Goal: Information Seeking & Learning: Learn about a topic

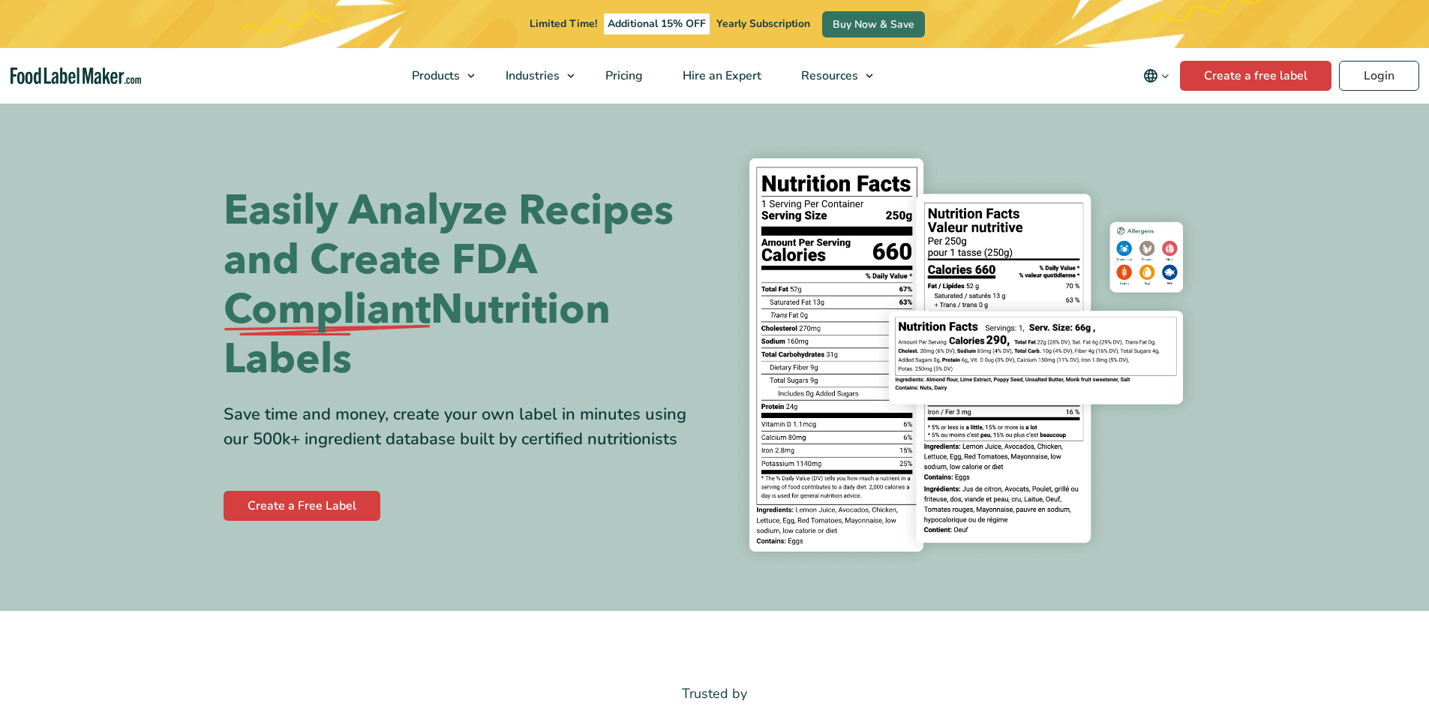
scroll to position [3, 0]
click at [821, 107] on span "Blog" at bounding box center [826, 112] width 26 height 17
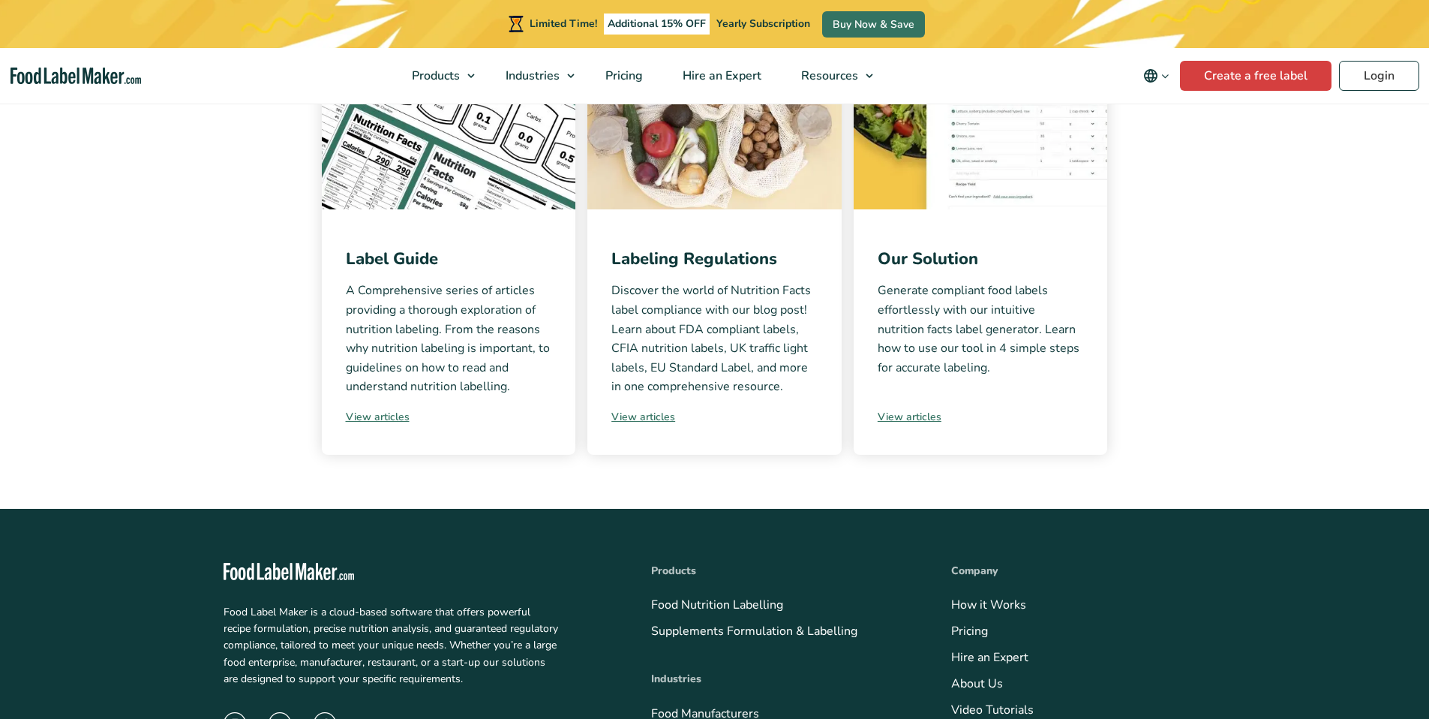
scroll to position [428, 0]
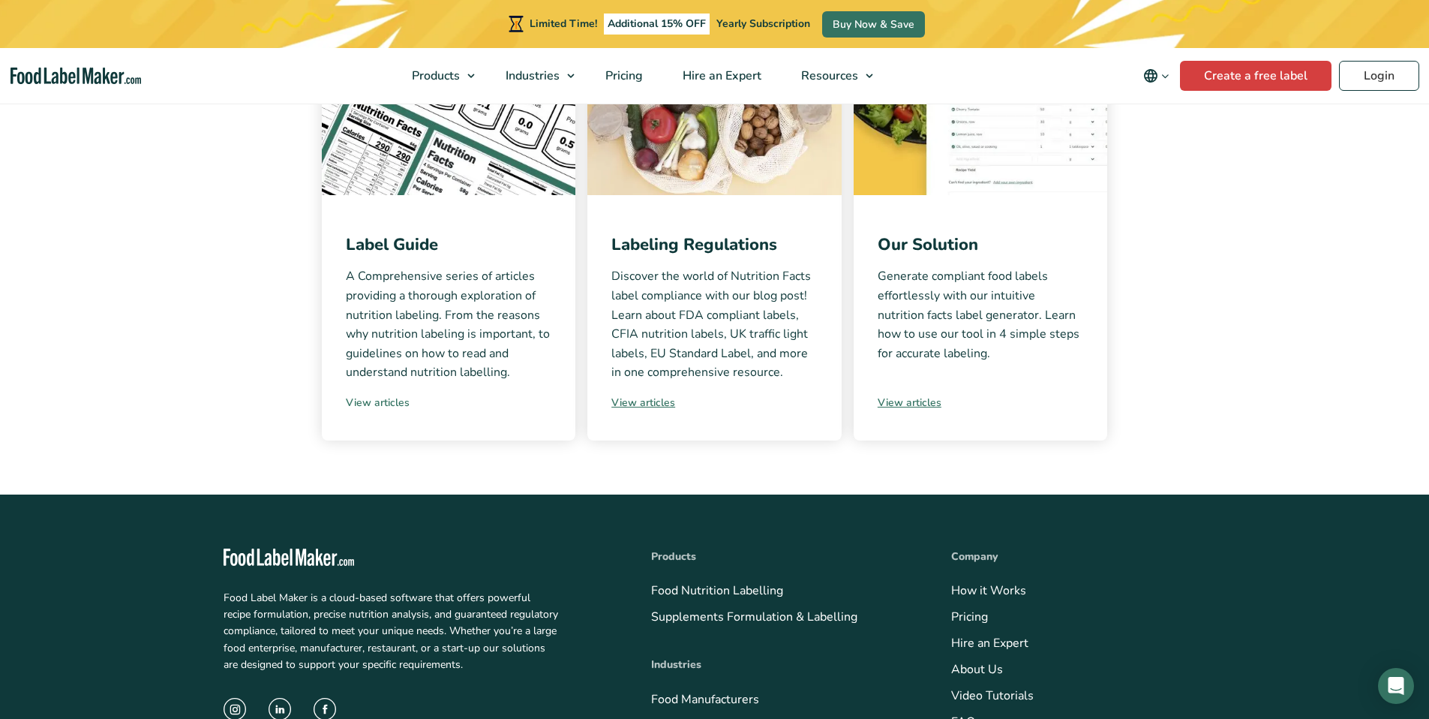
click at [383, 406] on link "View articles" at bounding box center [449, 403] width 206 height 16
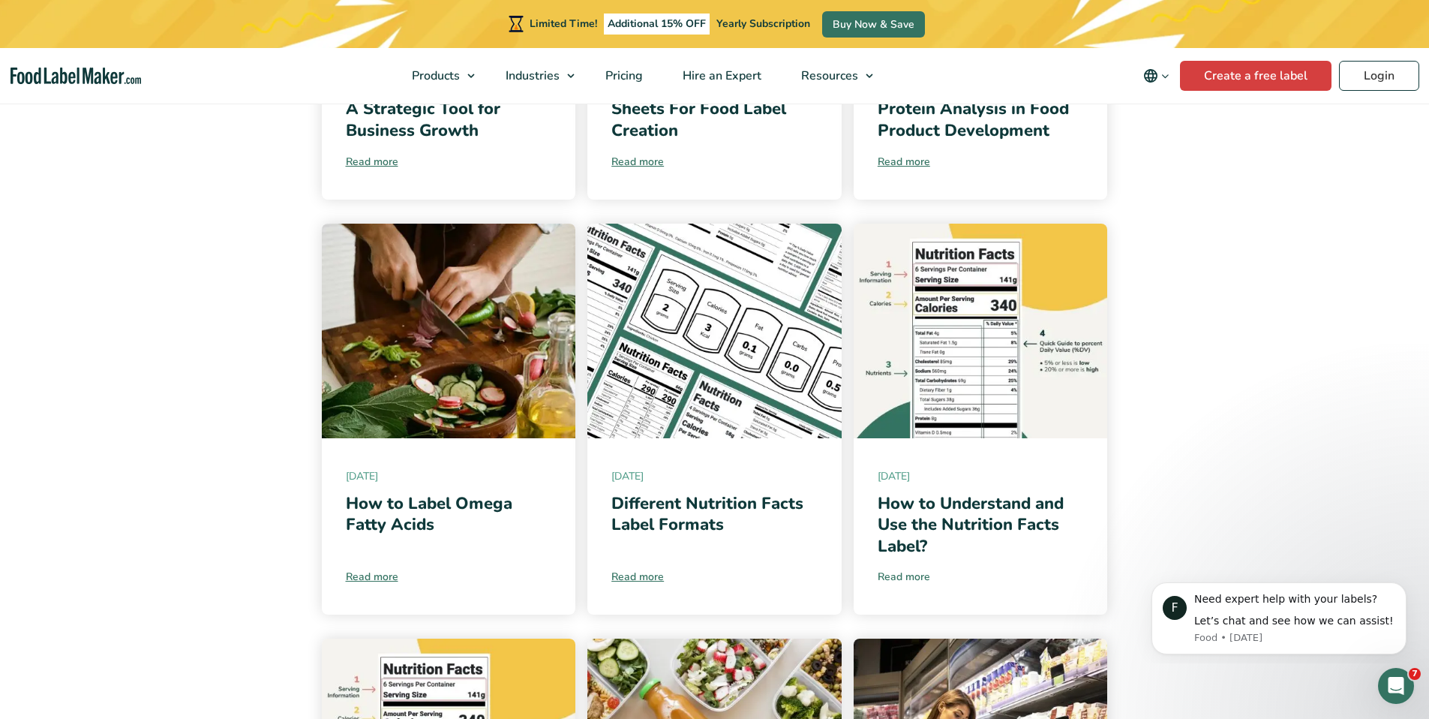
click at [909, 574] on link "Read more" at bounding box center [981, 577] width 206 height 16
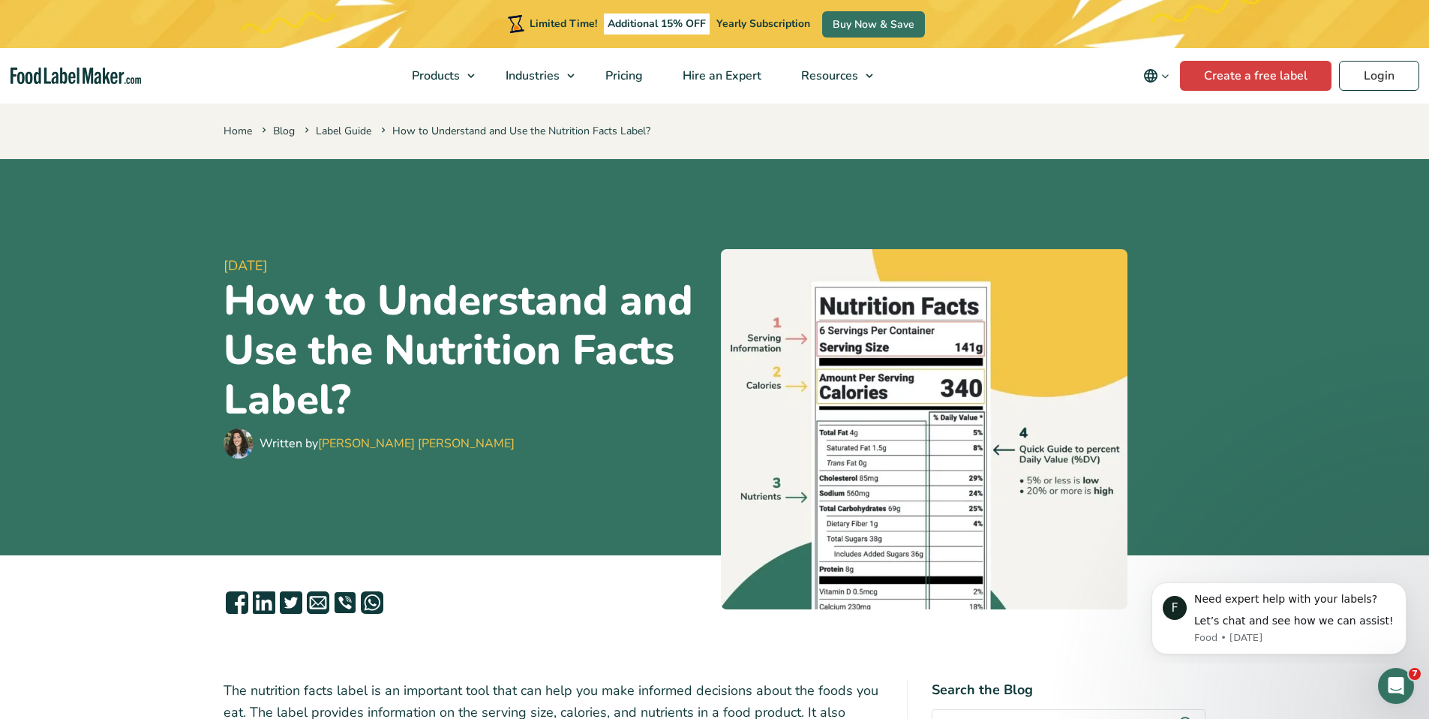
click at [994, 374] on img at bounding box center [924, 429] width 407 height 361
click at [1101, 565] on img at bounding box center [924, 429] width 407 height 361
drag, startPoint x: 1101, startPoint y: 565, endPoint x: 1085, endPoint y: 561, distance: 16.2
click at [1102, 567] on img at bounding box center [924, 429] width 407 height 361
click at [341, 132] on link "Label Guide" at bounding box center [344, 131] width 56 height 14
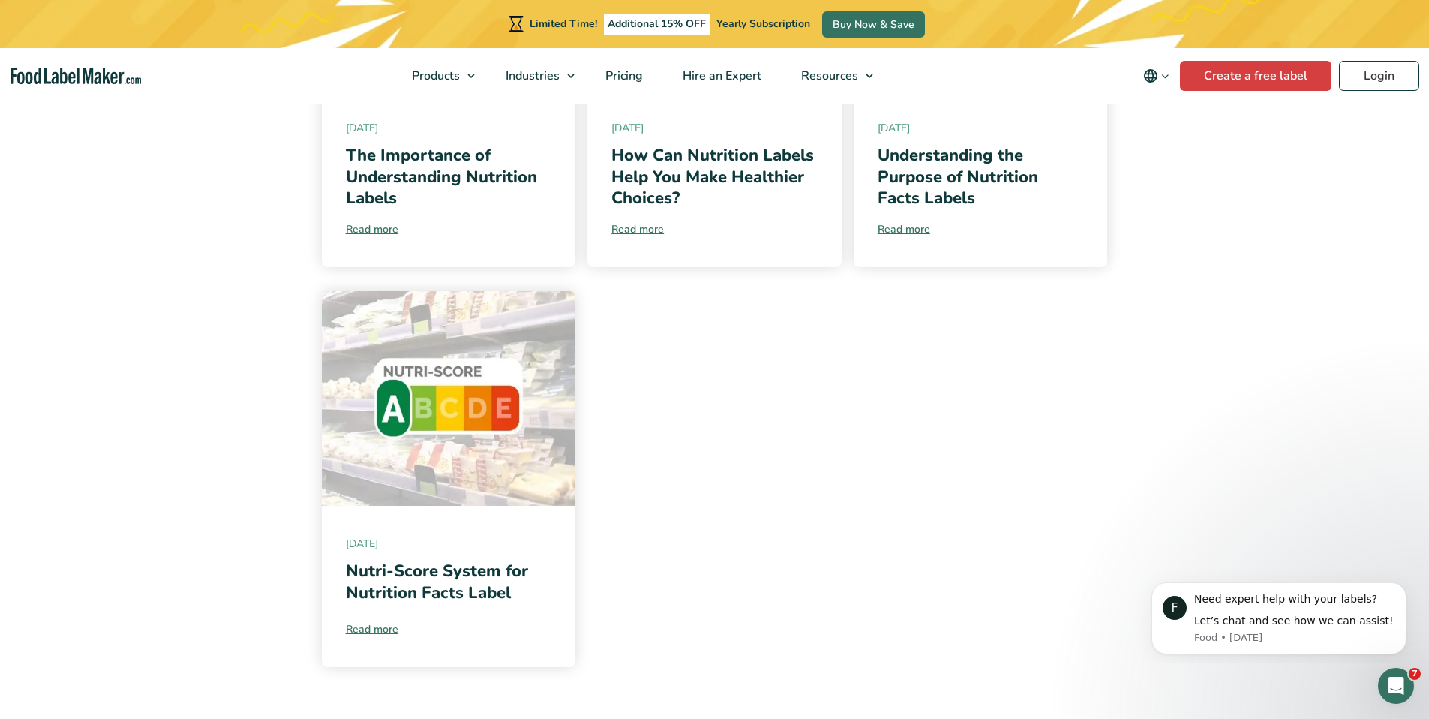
scroll to position [1408, 0]
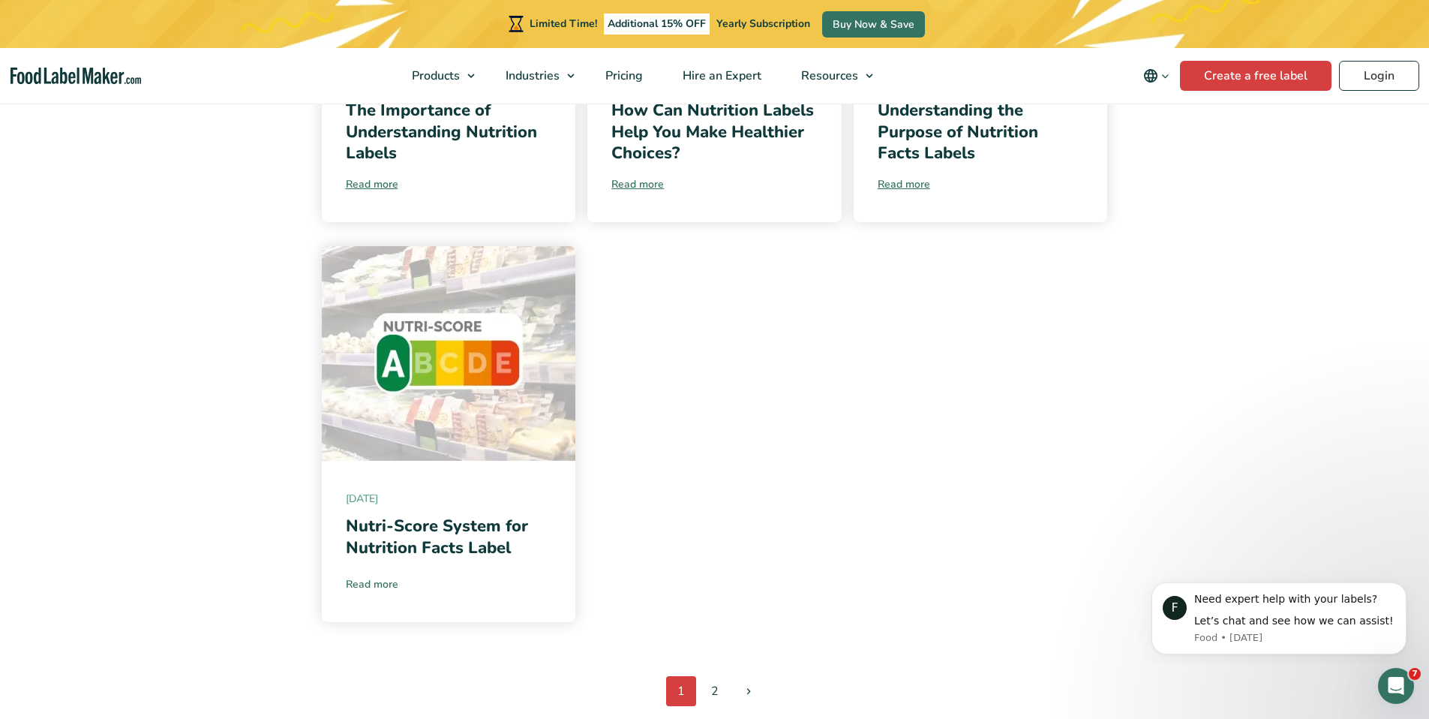
click at [382, 583] on link "Read more" at bounding box center [449, 584] width 206 height 16
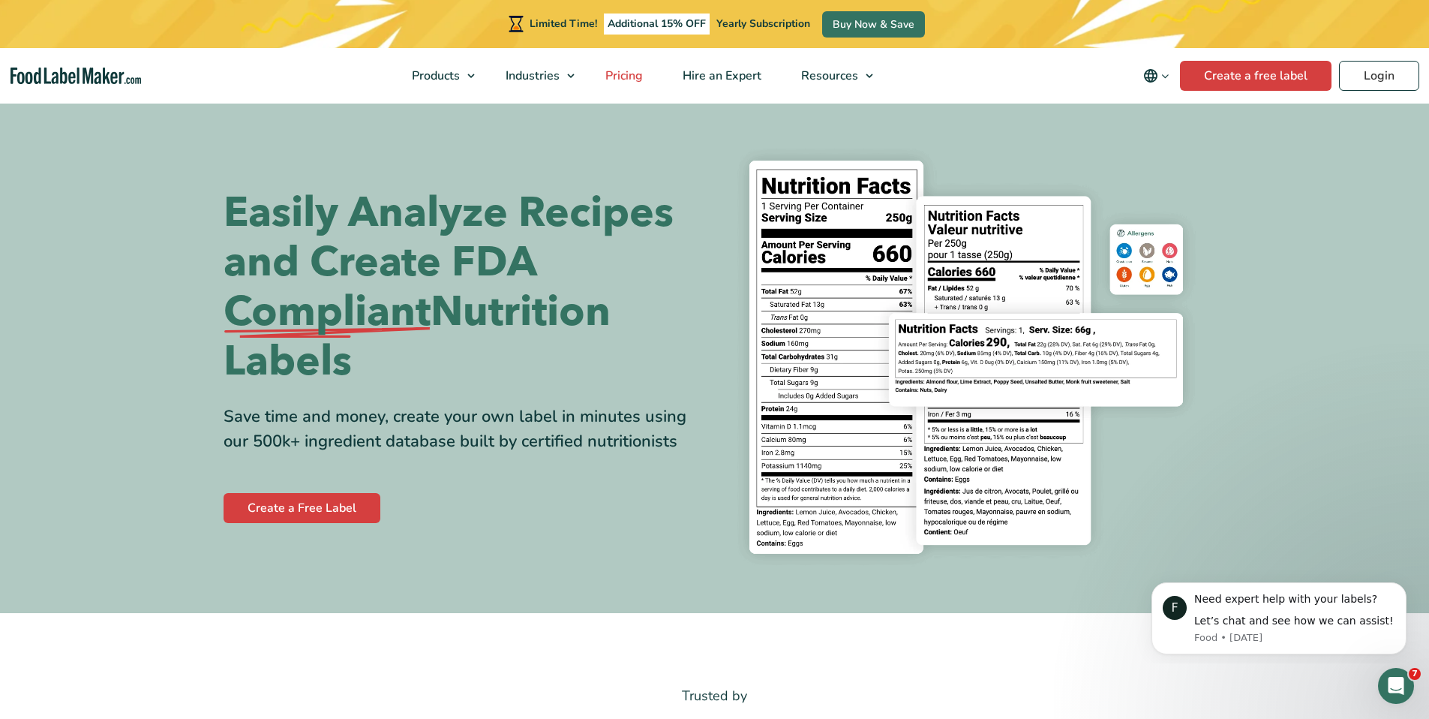
click at [626, 73] on span "Pricing" at bounding box center [623, 76] width 44 height 17
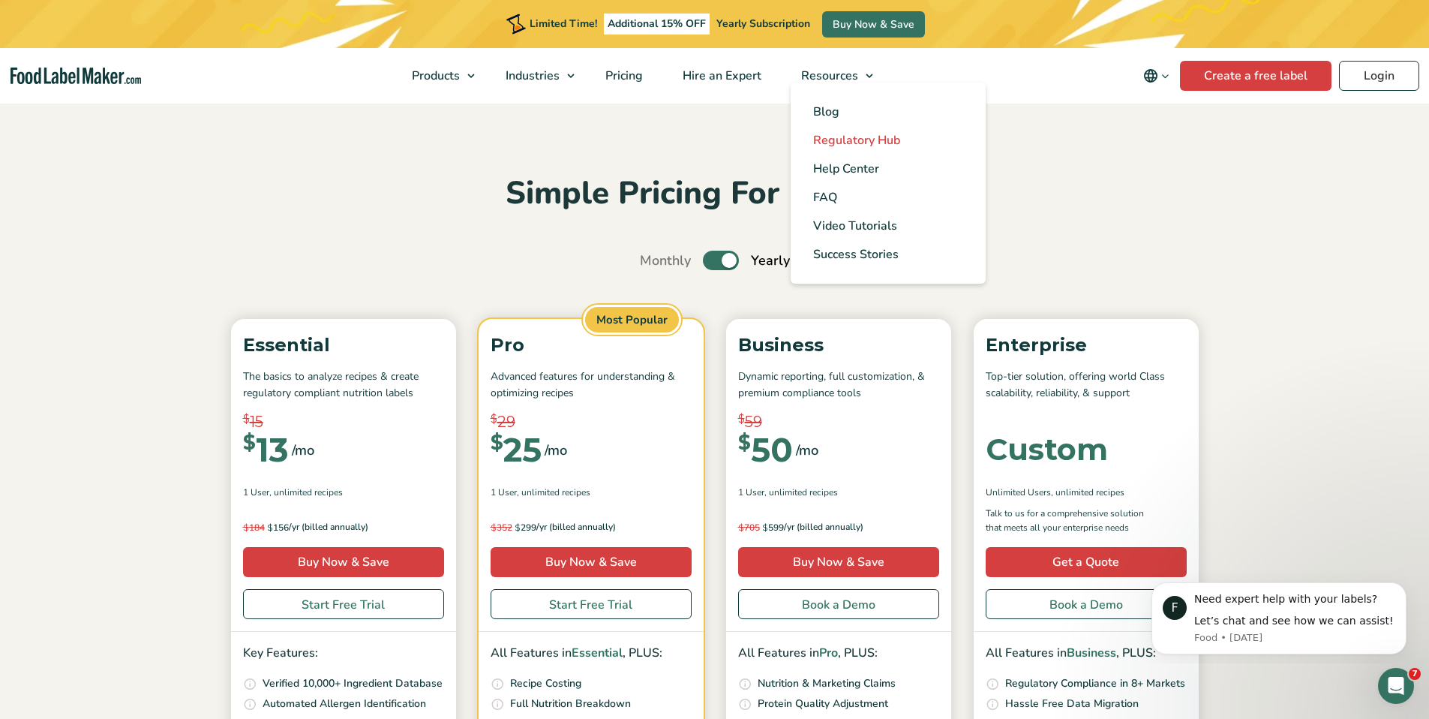
click at [841, 143] on span "Regulatory Hub" at bounding box center [856, 140] width 87 height 17
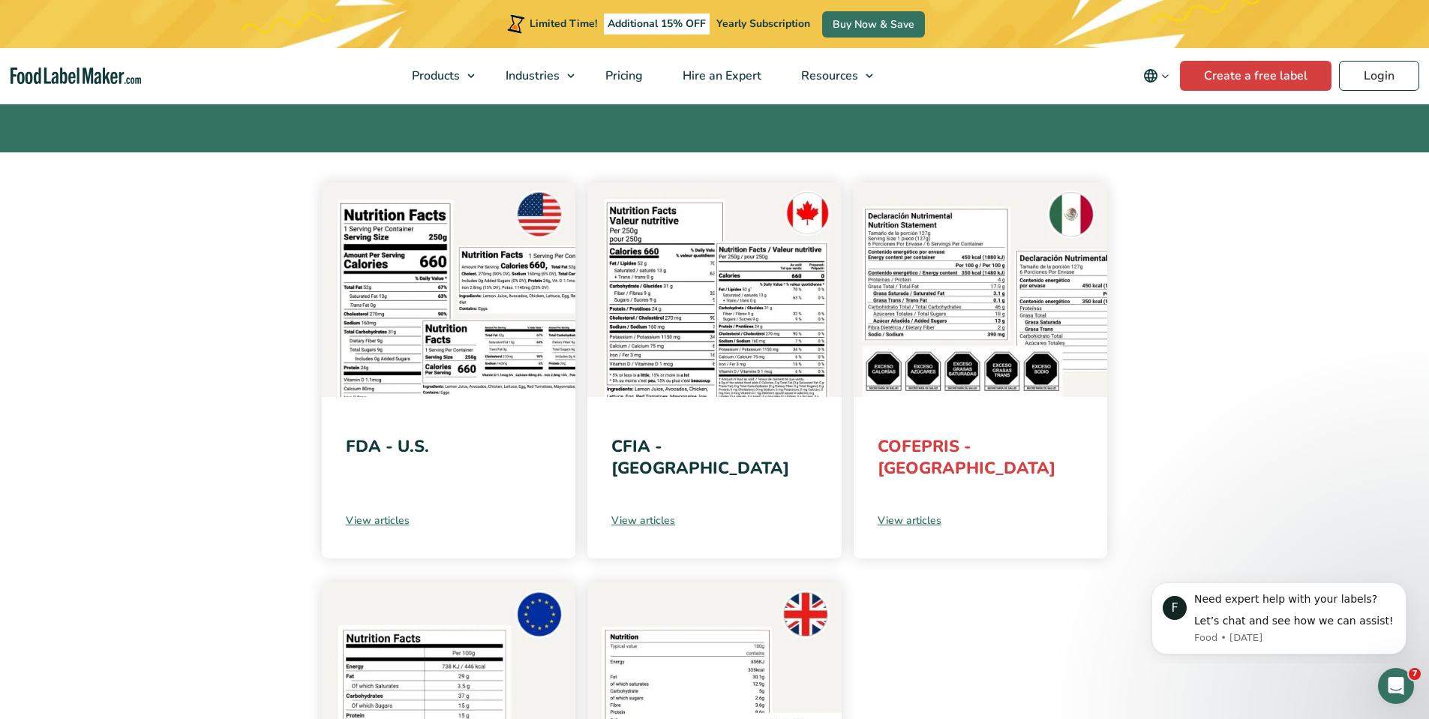
scroll to position [196, 0]
